Goal: Check status

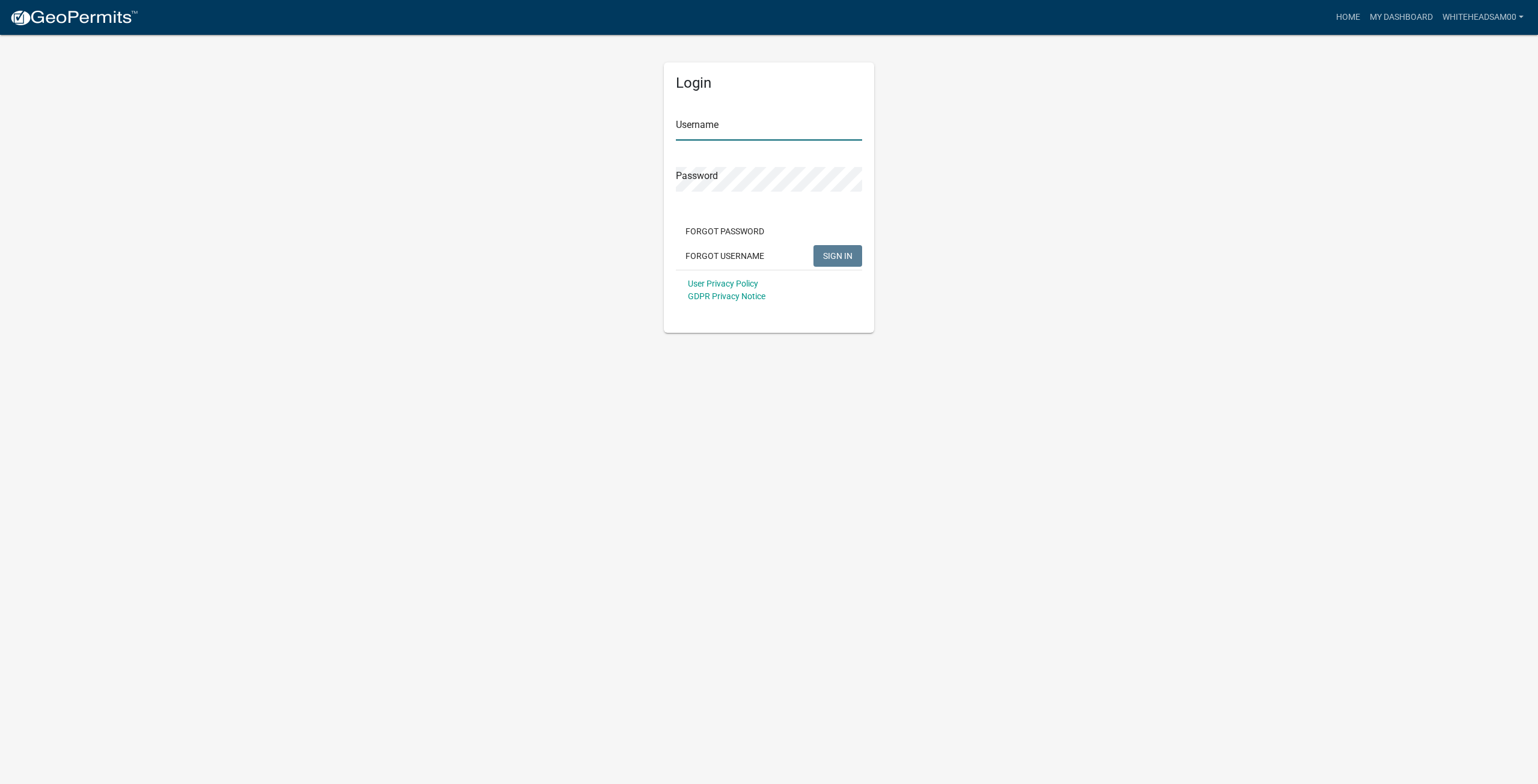
click at [770, 130] on input "Username" at bounding box center [768, 128] width 186 height 25
click at [748, 132] on input "Username" at bounding box center [768, 128] width 186 height 25
type input "Whiteheadsam00"
click at [813, 245] on button "SIGN IN" at bounding box center [838, 256] width 49 height 21
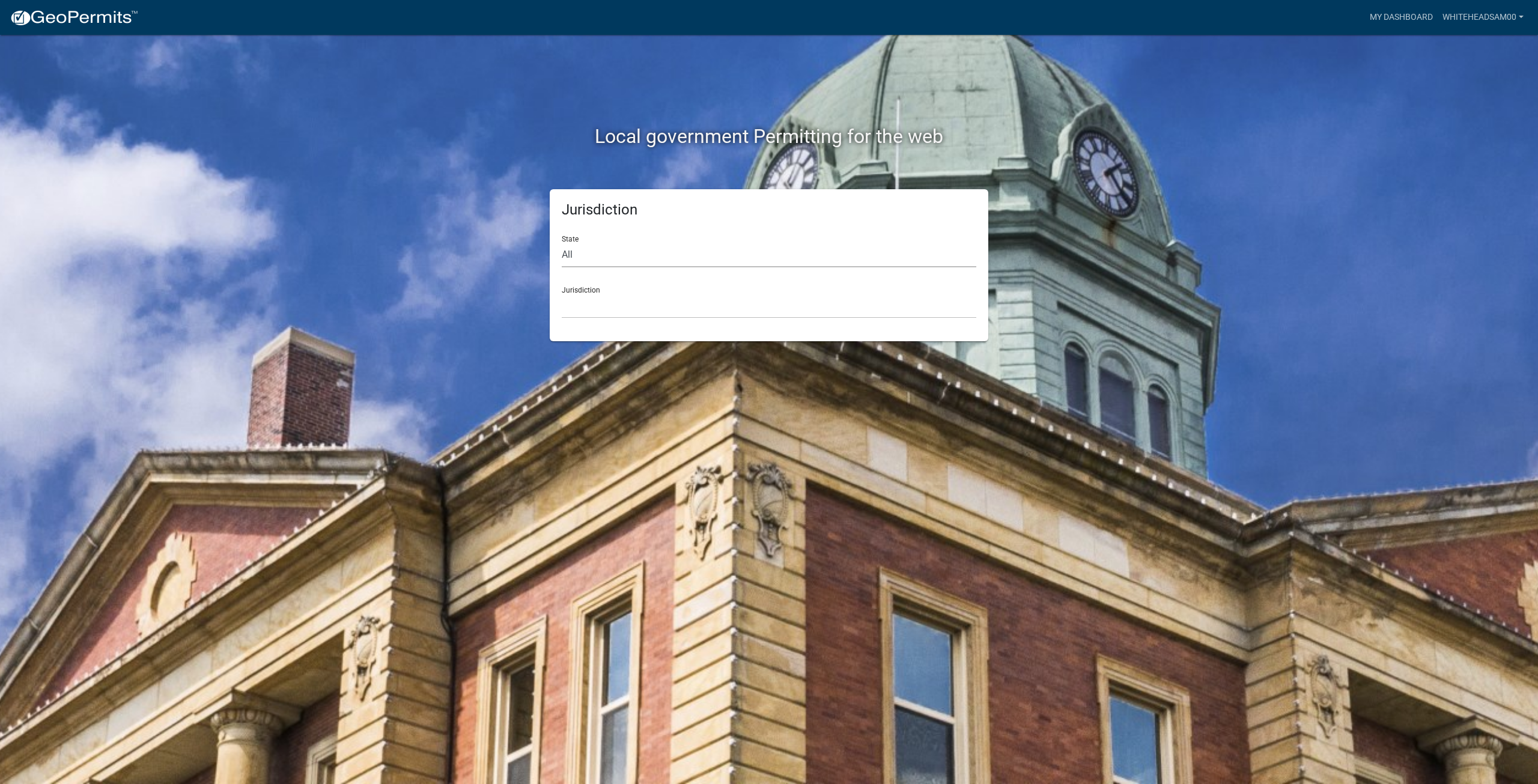
click at [725, 249] on select "All [US_STATE] [US_STATE] [US_STATE] [US_STATE] [US_STATE] [US_STATE] [US_STATE…" at bounding box center [769, 255] width 415 height 25
click at [733, 260] on select "All [US_STATE] [US_STATE] [US_STATE] [US_STATE] [US_STATE] [US_STATE] [US_STATE…" at bounding box center [769, 255] width 415 height 25
select select "[US_STATE]"
click at [562, 243] on select "All [US_STATE] [US_STATE] [US_STATE] [US_STATE] [US_STATE] [US_STATE] [US_STATE…" at bounding box center [769, 255] width 415 height 25
click at [695, 312] on select "City of Charlestown, Indiana City of Jeffersonville, Indiana City of Logansport…" at bounding box center [769, 305] width 415 height 25
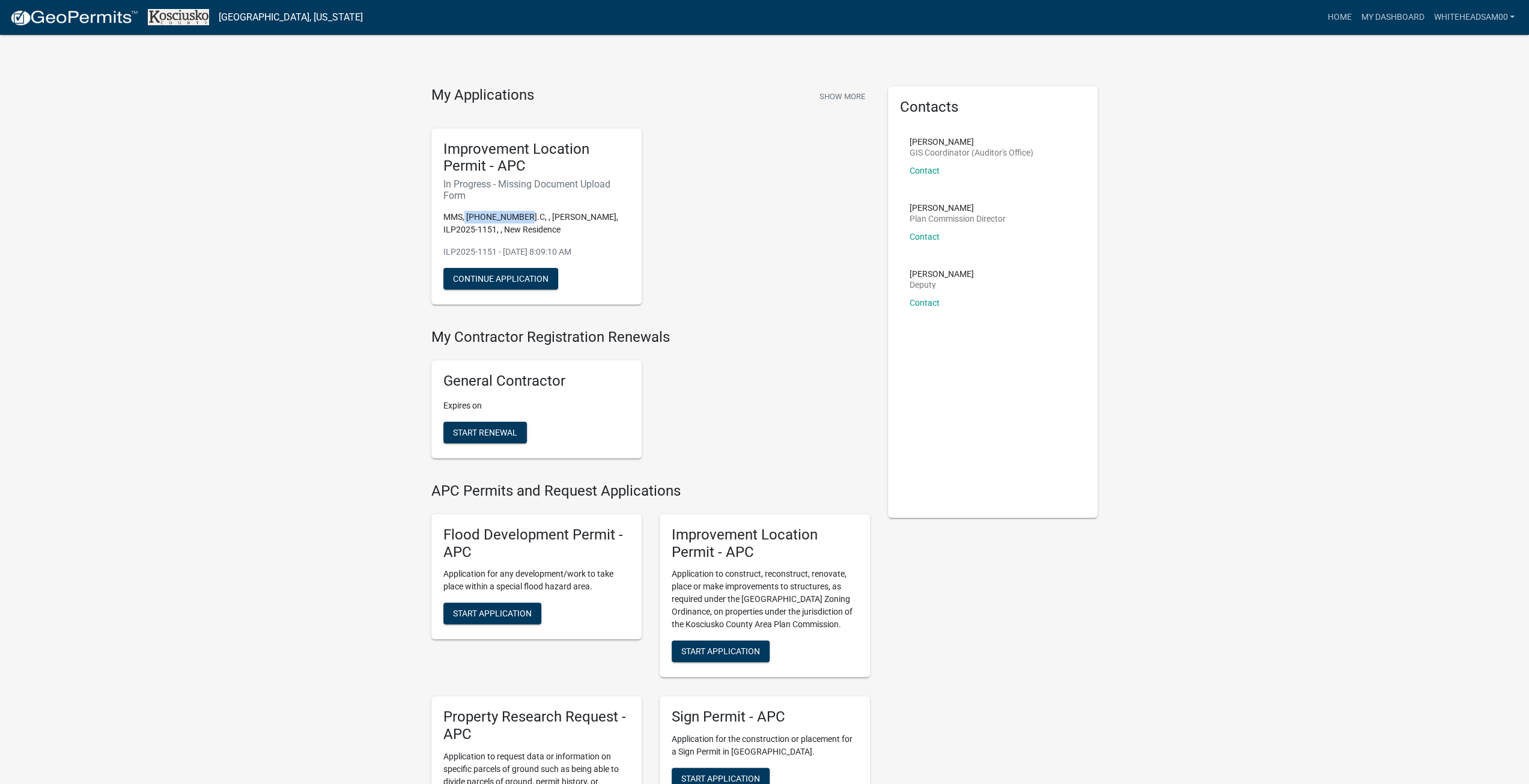
drag, startPoint x: 465, startPoint y: 217, endPoint x: 521, endPoint y: 218, distance: 56.0
click at [521, 218] on p "MMS, 007-121-001.C, , Whitehead, ILP2025-1151, , New Residence" at bounding box center [536, 224] width 186 height 25
copy p "007-121-001.C"
